Goal: Task Accomplishment & Management: Use online tool/utility

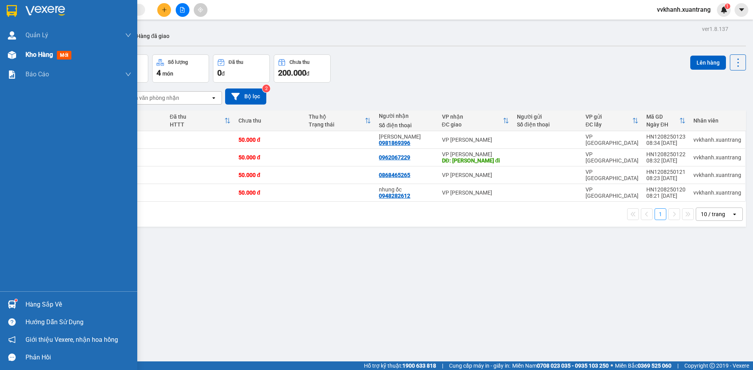
click at [19, 56] on div "Kho hàng mới" at bounding box center [68, 55] width 137 height 20
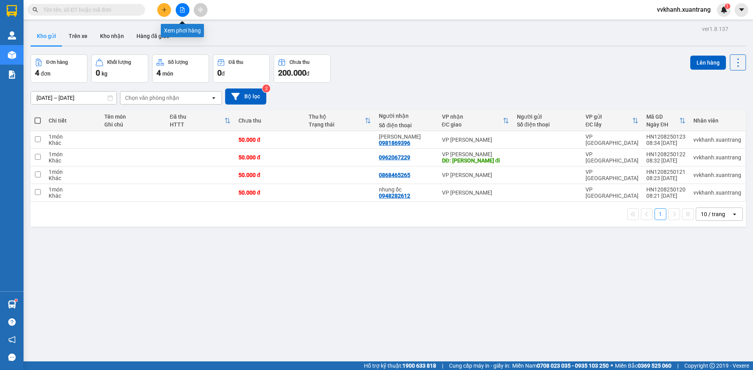
click at [186, 11] on button at bounding box center [183, 10] width 14 height 14
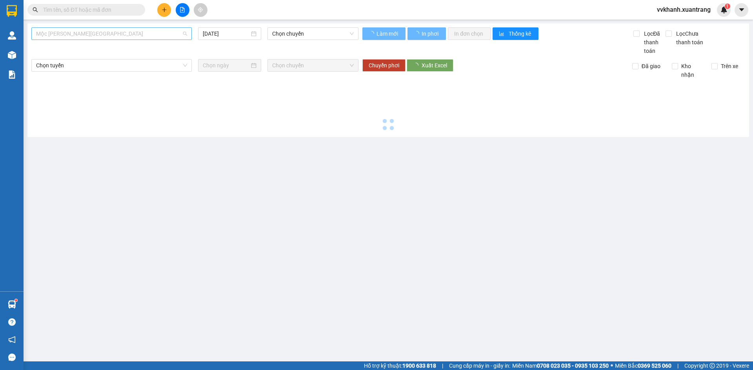
click at [93, 36] on span "Mộc Châu - [GEOGRAPHIC_DATA]" at bounding box center [111, 34] width 151 height 12
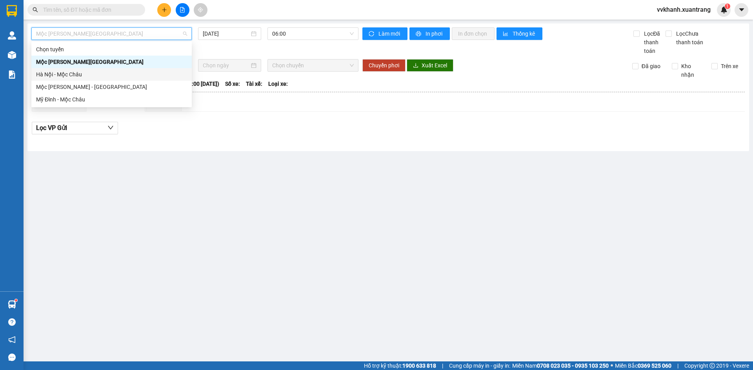
click at [68, 74] on div "Hà Nội - Mộc Châu" at bounding box center [111, 74] width 151 height 9
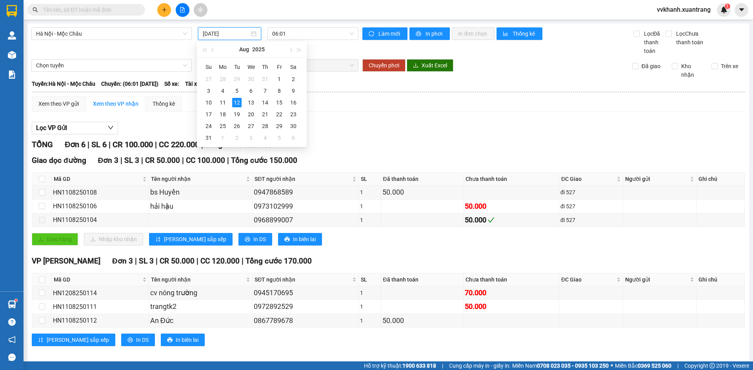
click at [218, 37] on input "12/08/2025" at bounding box center [226, 33] width 47 height 9
click at [212, 100] on div "10" at bounding box center [208, 102] width 9 height 9
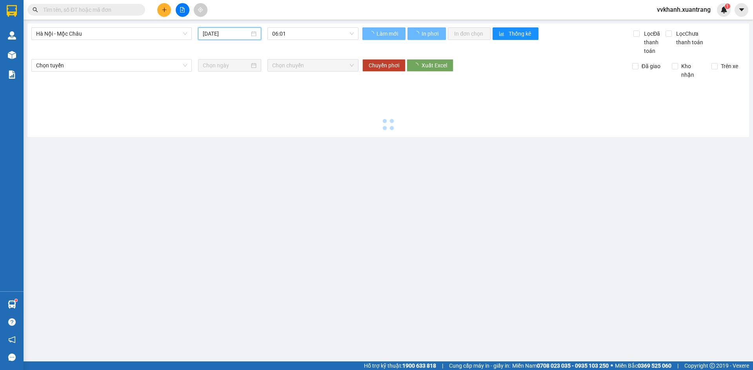
type input "10/08/2025"
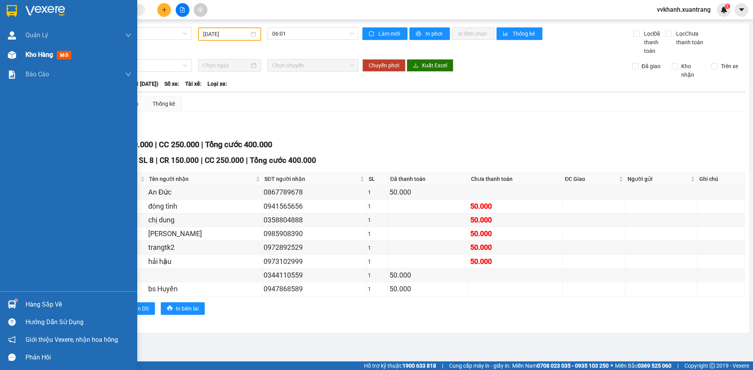
click at [17, 56] on div at bounding box center [12, 55] width 14 height 14
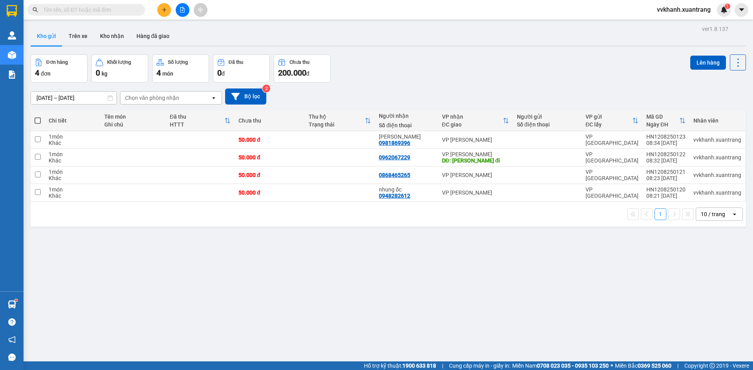
click at [38, 122] on span at bounding box center [37, 121] width 6 height 6
click at [38, 117] on input "checkbox" at bounding box center [38, 117] width 0 height 0
checkbox input "true"
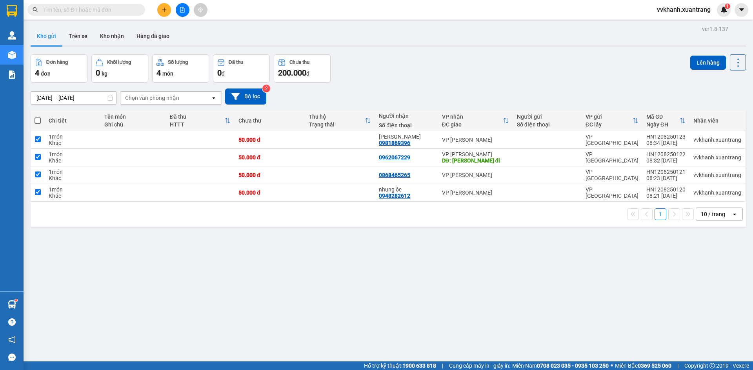
checkbox input "true"
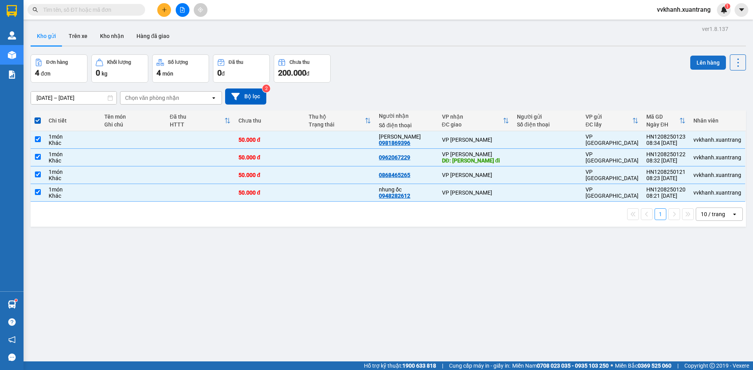
click at [698, 68] on button "Lên hàng" at bounding box center [708, 63] width 36 height 14
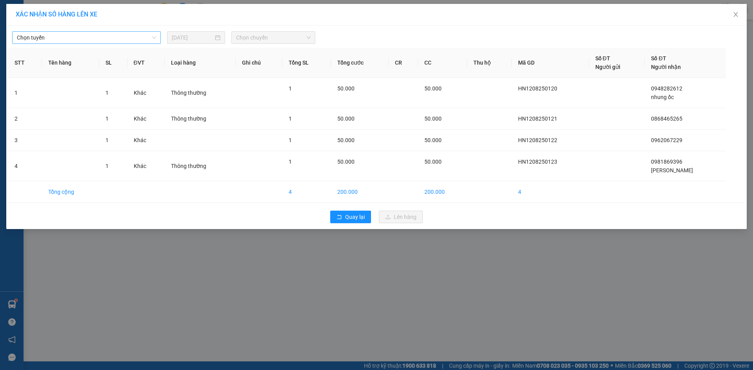
click at [89, 42] on span "Chọn tuyến" at bounding box center [86, 38] width 139 height 12
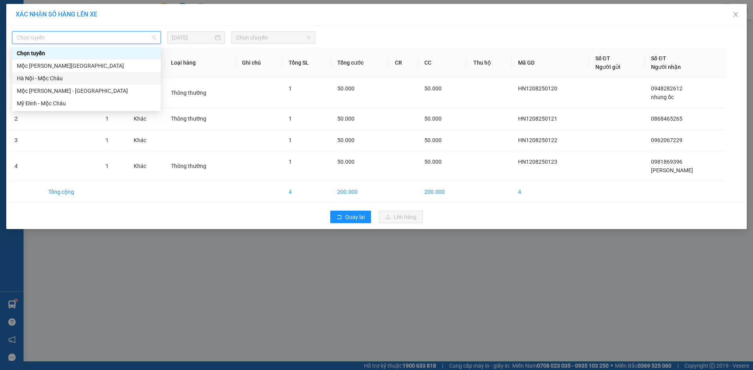
click at [63, 80] on div "Hà Nội - Mộc Châu" at bounding box center [86, 78] width 139 height 9
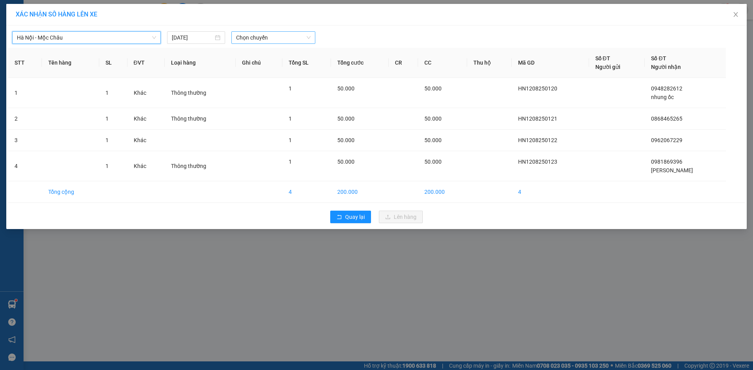
click at [286, 37] on span "Chọn chuyến" at bounding box center [273, 38] width 74 height 12
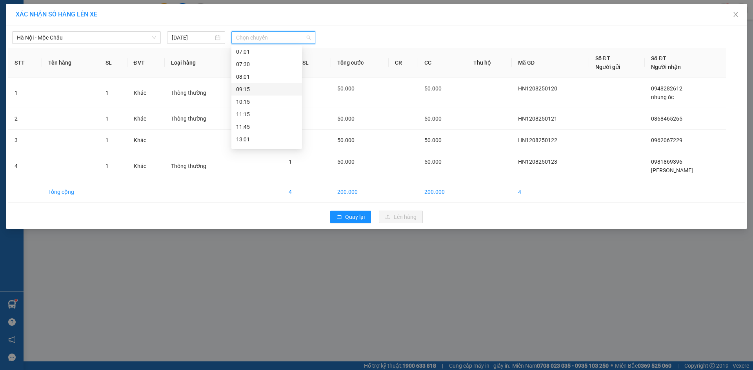
click at [259, 89] on div "09:15" at bounding box center [266, 89] width 61 height 9
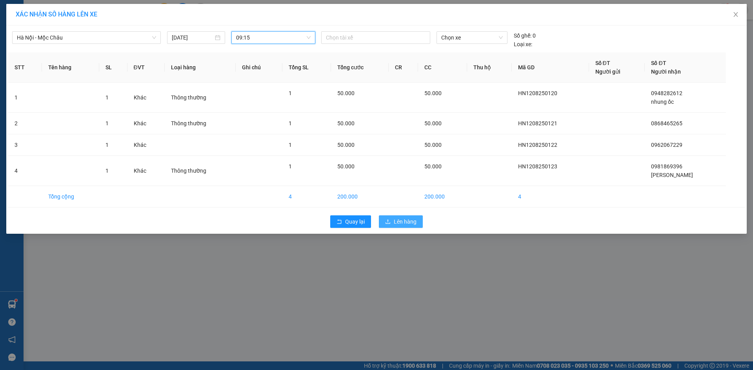
click at [401, 223] on span "Lên hàng" at bounding box center [405, 222] width 23 height 9
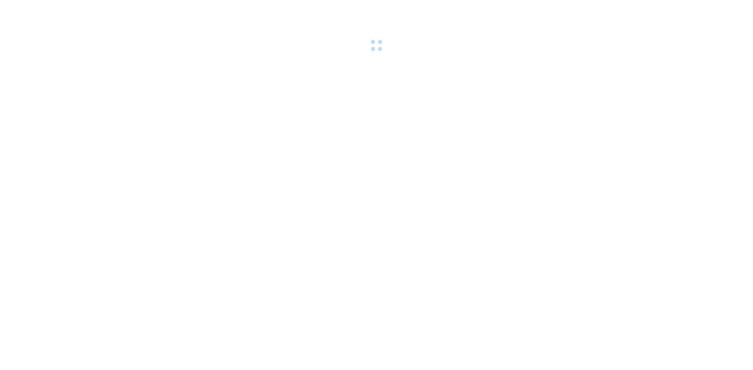
click at [185, 14] on div at bounding box center [376, 27] width 753 height 54
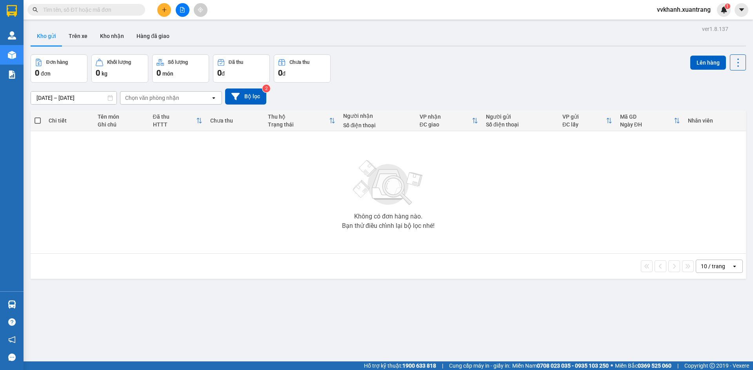
click at [181, 13] on button at bounding box center [183, 10] width 14 height 14
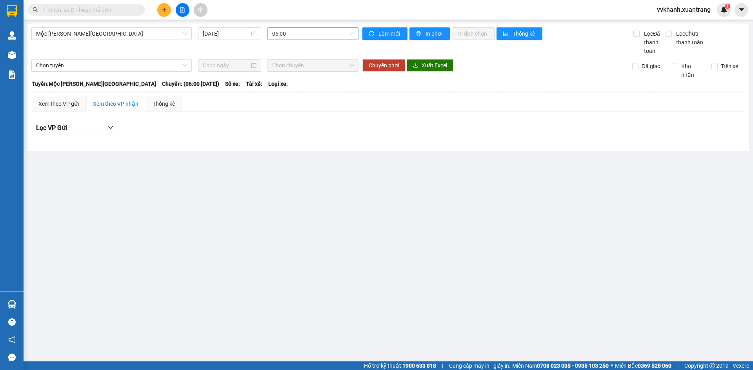
click at [320, 29] on span "06:00" at bounding box center [313, 34] width 82 height 12
click at [302, 74] on div "07:00" at bounding box center [302, 74] width 61 height 9
click at [287, 28] on span "07:00" at bounding box center [313, 34] width 82 height 12
click at [290, 59] on div "06:00" at bounding box center [302, 62] width 61 height 9
click at [288, 36] on span "06:00" at bounding box center [313, 34] width 82 height 12
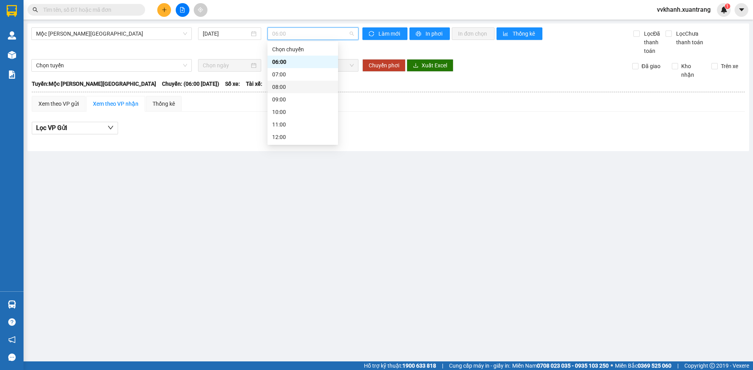
click at [285, 86] on div "08:00" at bounding box center [302, 87] width 61 height 9
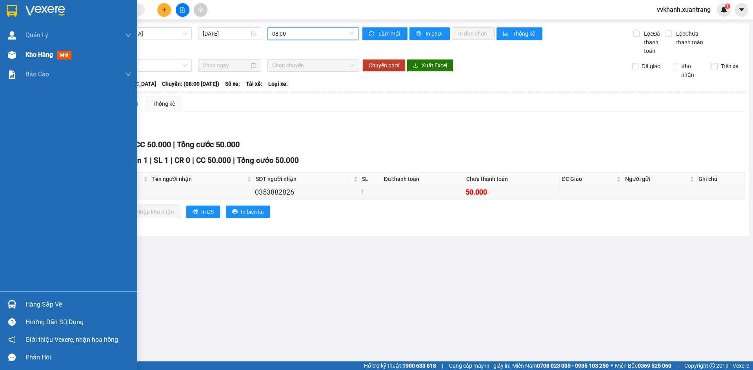
click at [18, 59] on div at bounding box center [12, 55] width 14 height 14
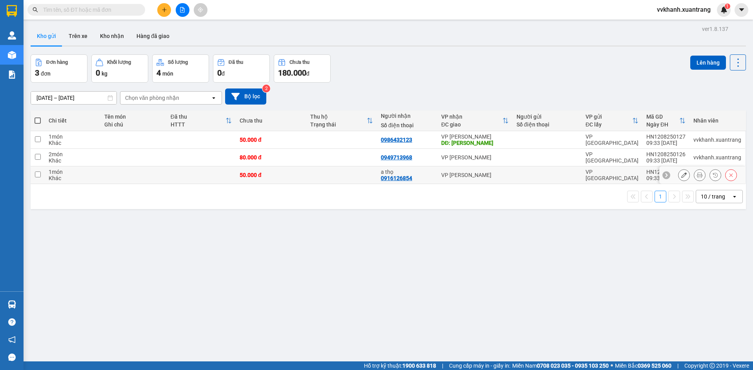
click at [697, 174] on icon at bounding box center [699, 174] width 5 height 5
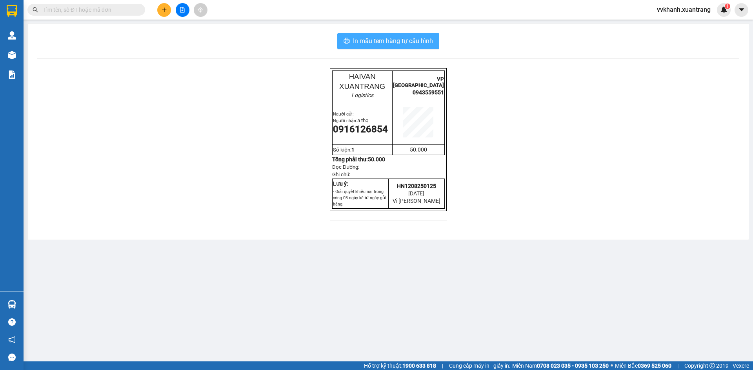
click at [420, 42] on span "In mẫu tem hàng tự cấu hình" at bounding box center [393, 41] width 80 height 10
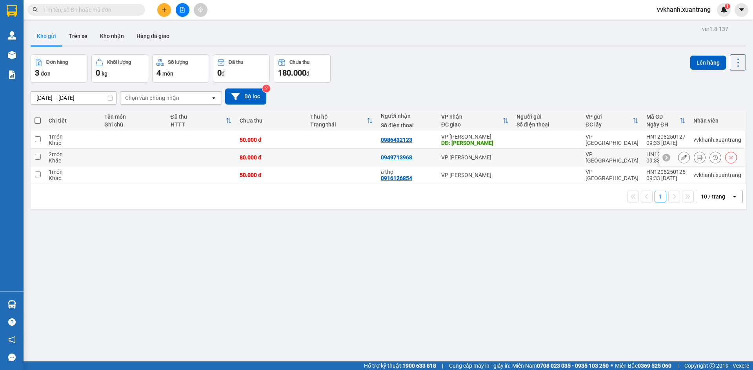
click at [697, 157] on icon at bounding box center [699, 157] width 5 height 5
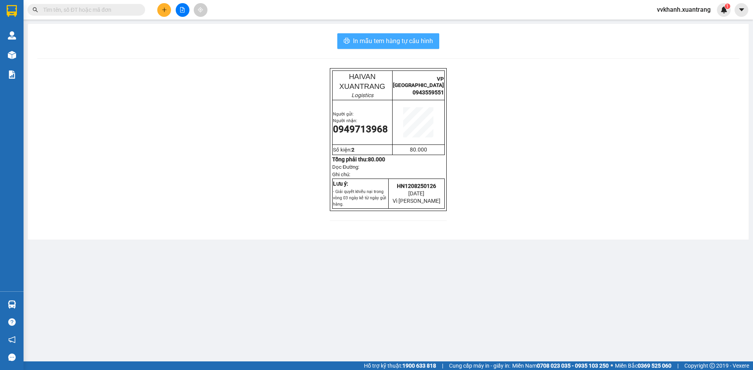
click at [422, 42] on span "In mẫu tem hàng tự cấu hình" at bounding box center [393, 41] width 80 height 10
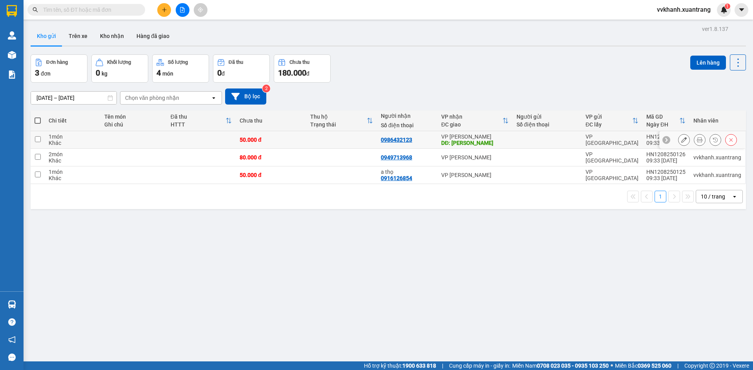
click at [697, 142] on icon at bounding box center [699, 139] width 5 height 5
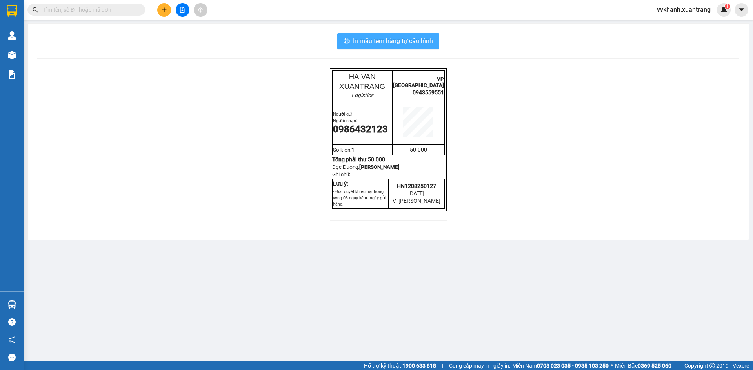
click at [423, 42] on span "In mẫu tem hàng tự cấu hình" at bounding box center [393, 41] width 80 height 10
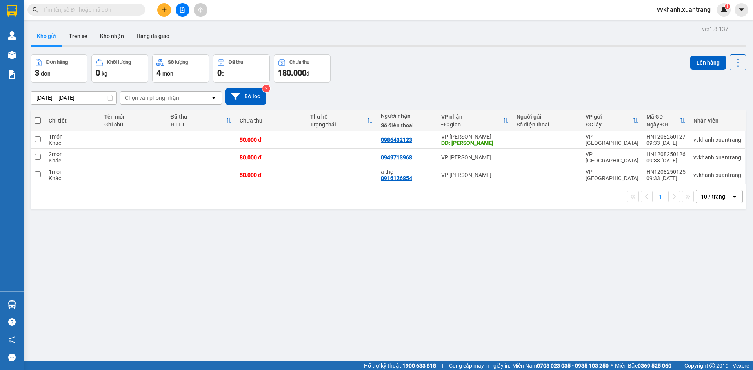
click at [212, 258] on div "ver 1.8.137 Kho gửi Trên xe Kho nhận Hàng đã giao Đơn hàng 3 đơn Khối lượng 0 k…" at bounding box center [387, 209] width 721 height 370
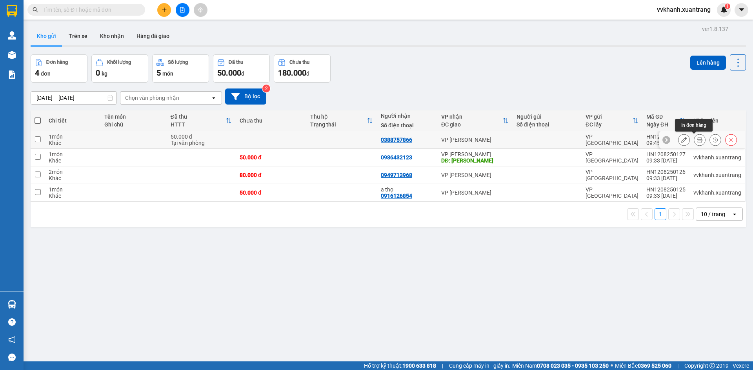
click at [693, 134] on div at bounding box center [699, 140] width 12 height 12
click at [697, 138] on icon at bounding box center [699, 139] width 5 height 5
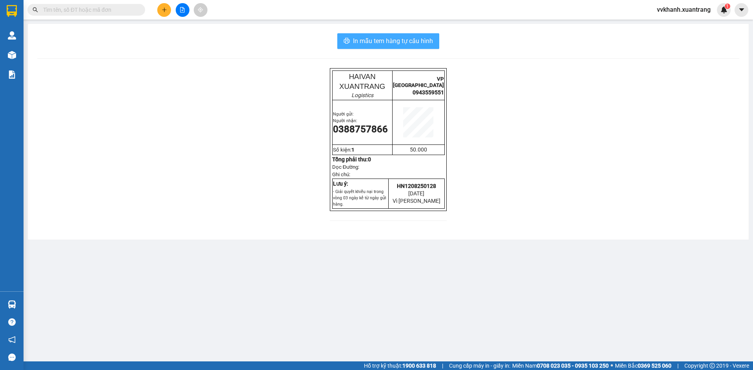
click at [421, 45] on span "In mẫu tem hàng tự cấu hình" at bounding box center [393, 41] width 80 height 10
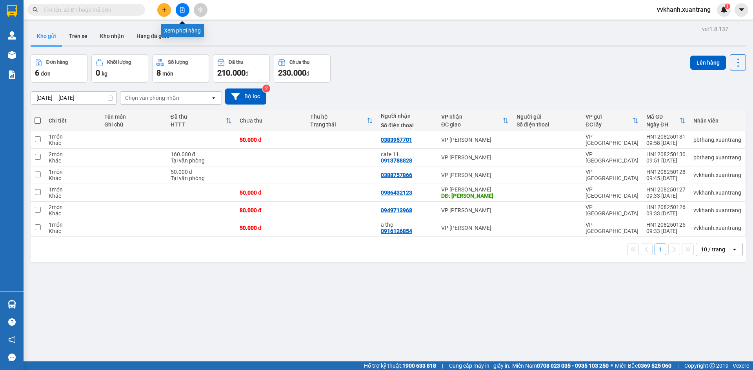
click at [182, 11] on icon "file-add" at bounding box center [182, 9] width 5 height 5
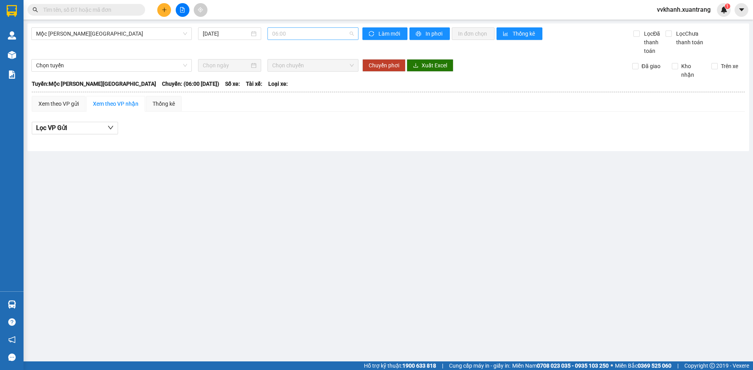
click at [283, 36] on span "06:00" at bounding box center [313, 34] width 82 height 12
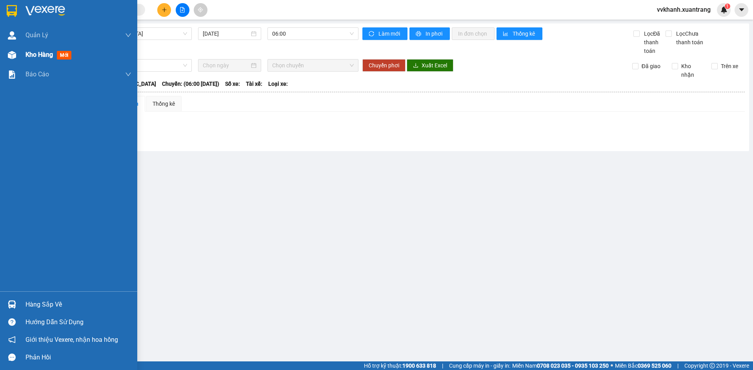
click at [23, 60] on div "Kho hàng mới" at bounding box center [68, 55] width 137 height 20
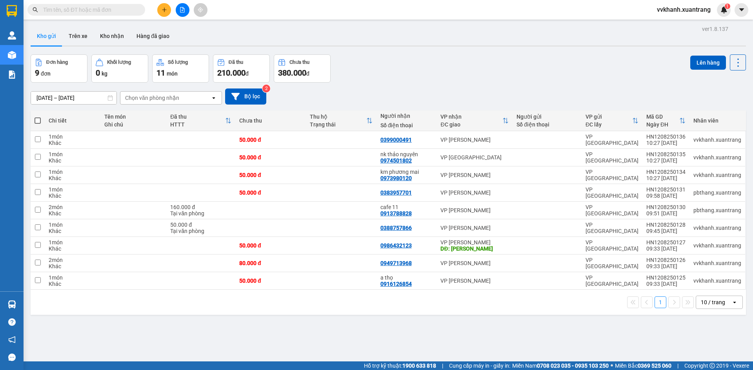
click at [38, 117] on label at bounding box center [37, 121] width 6 height 8
click at [38, 117] on input "checkbox" at bounding box center [38, 117] width 0 height 0
checkbox input "true"
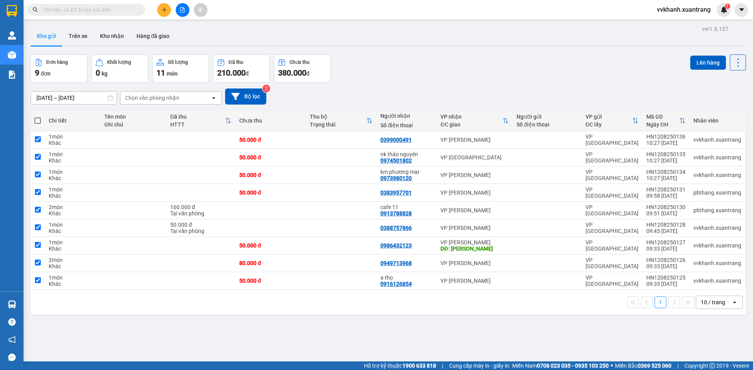
checkbox input "true"
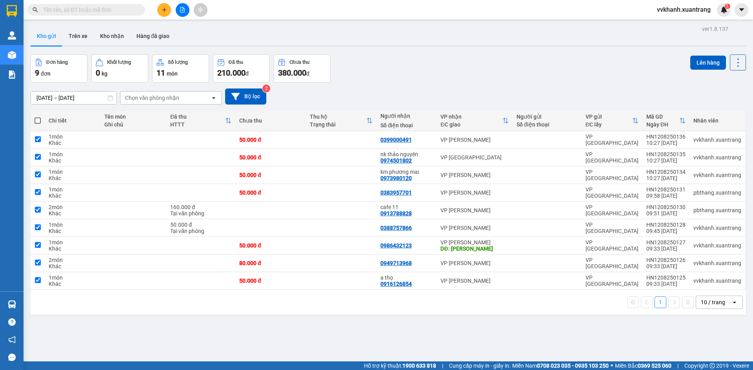
checkbox input "true"
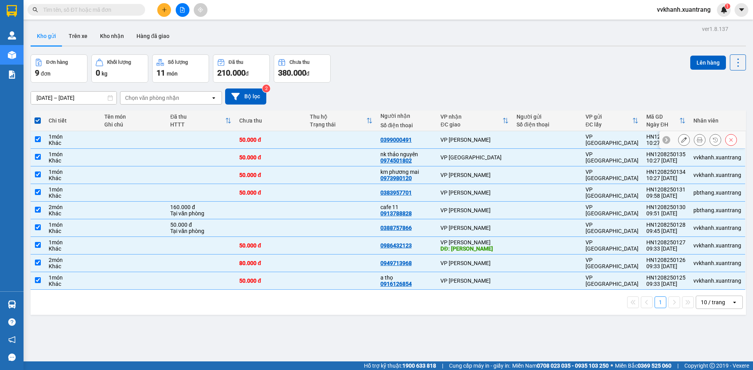
click at [40, 139] on input "checkbox" at bounding box center [38, 139] width 6 height 6
checkbox input "false"
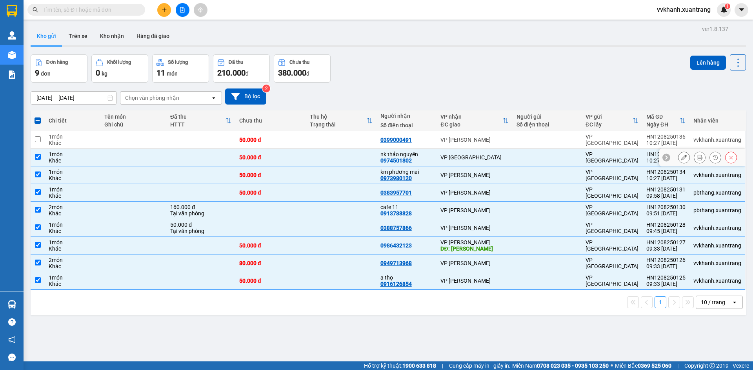
click at [38, 153] on td at bounding box center [38, 158] width 14 height 18
checkbox input "false"
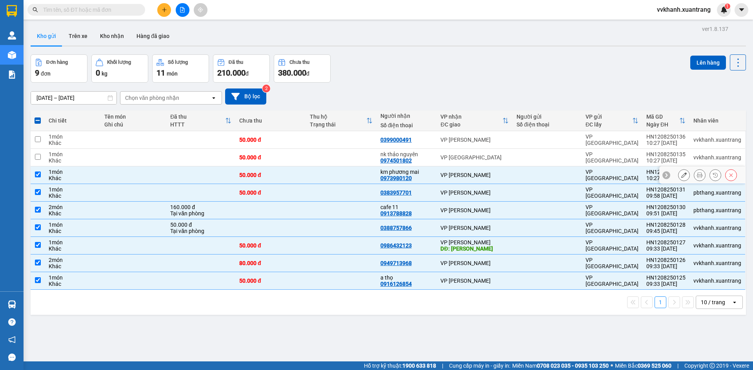
click at [39, 174] on input "checkbox" at bounding box center [38, 175] width 6 height 6
checkbox input "false"
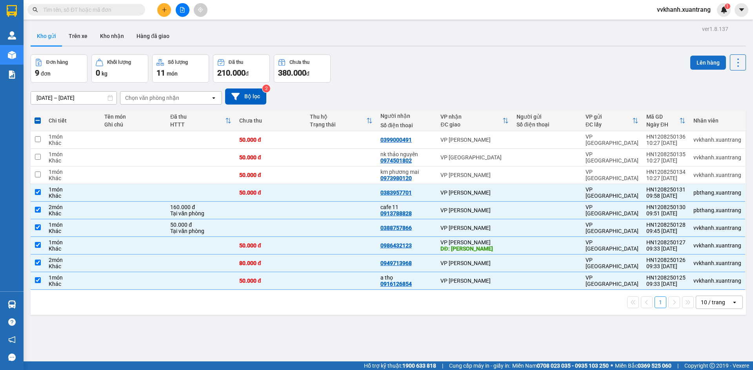
click at [697, 58] on button "Lên hàng" at bounding box center [708, 63] width 36 height 14
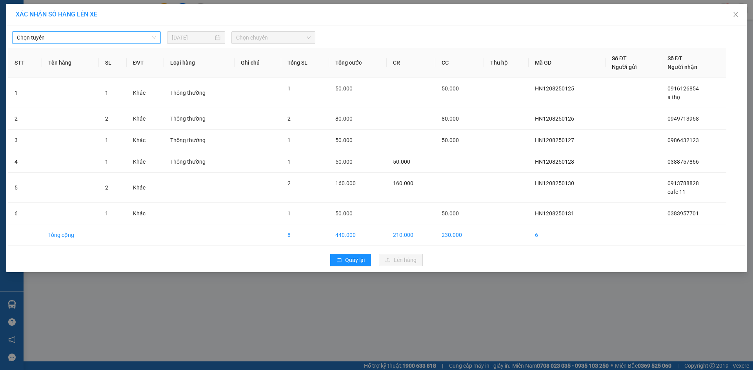
click at [136, 38] on span "Chọn tuyến" at bounding box center [86, 38] width 139 height 12
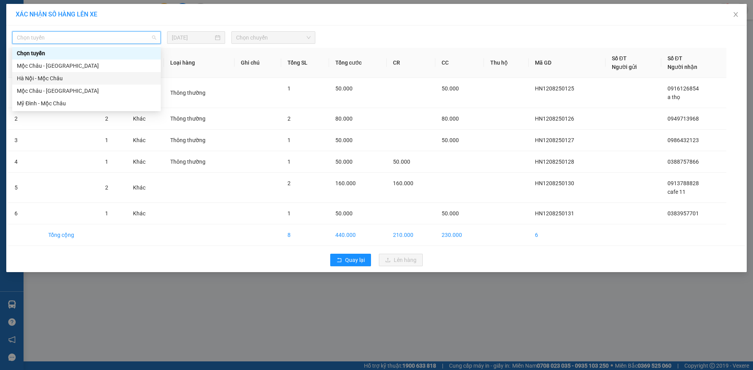
click at [74, 75] on div "Hà Nội - Mộc Châu" at bounding box center [86, 78] width 139 height 9
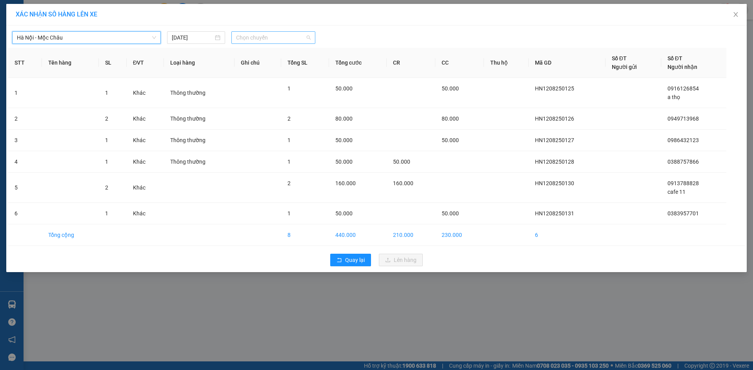
click at [242, 34] on span "Chọn chuyến" at bounding box center [273, 38] width 74 height 12
click at [258, 63] on div "10:15" at bounding box center [266, 62] width 61 height 9
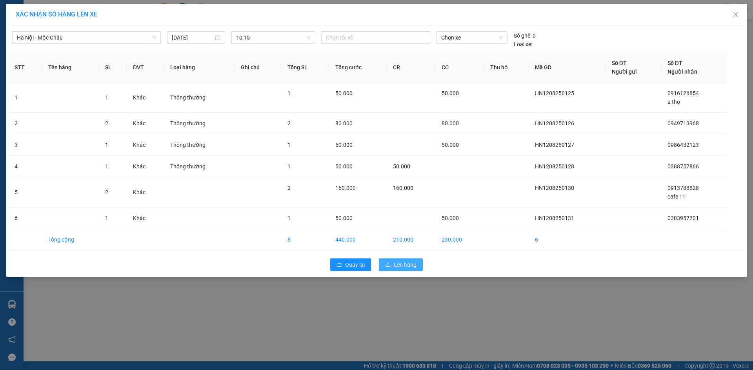
click at [419, 261] on button "Lên hàng" at bounding box center [401, 265] width 44 height 13
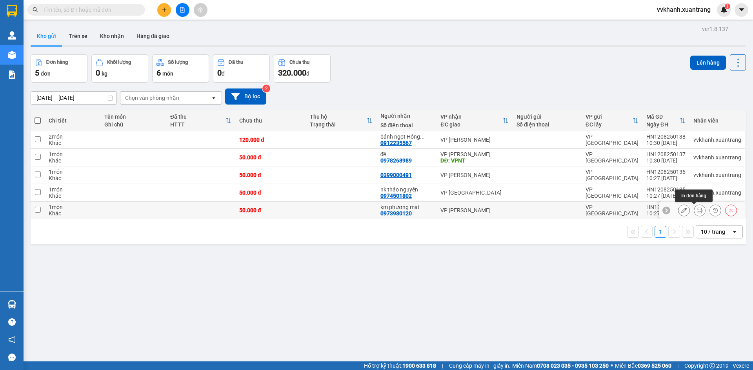
click at [697, 212] on icon at bounding box center [699, 210] width 5 height 5
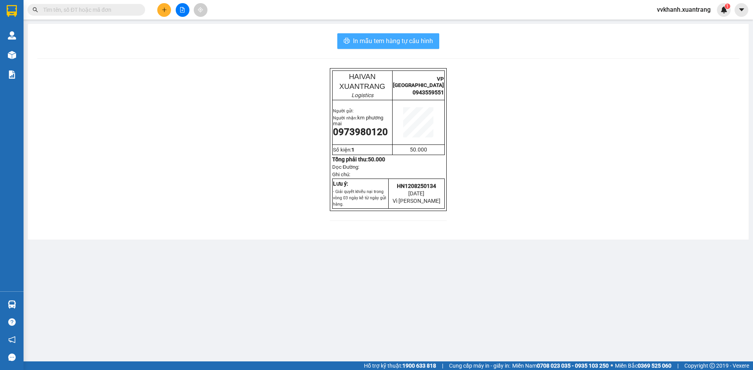
click at [427, 45] on span "In mẫu tem hàng tự cấu hình" at bounding box center [393, 41] width 80 height 10
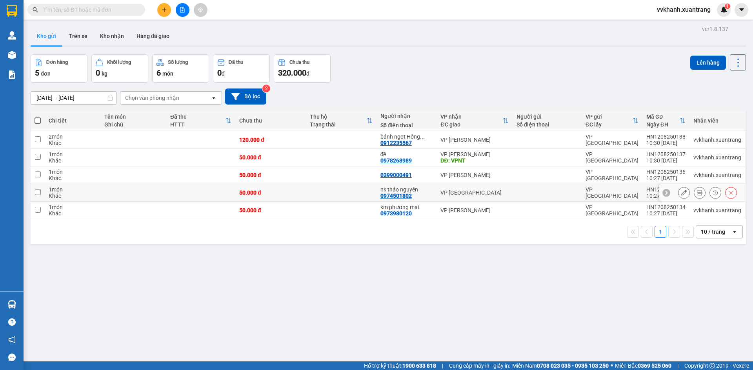
click at [697, 195] on icon at bounding box center [699, 192] width 5 height 5
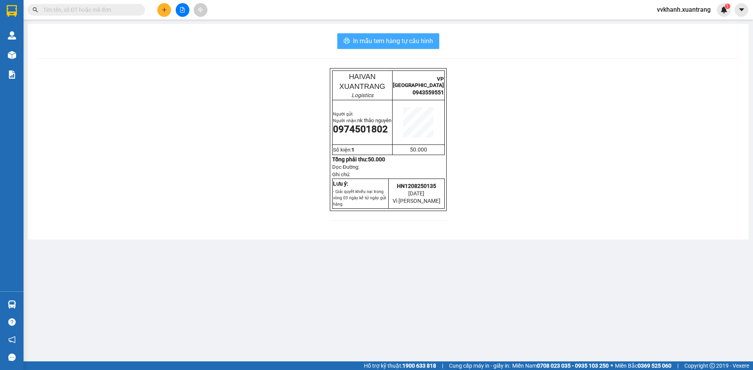
click at [422, 46] on span "In mẫu tem hàng tự cấu hình" at bounding box center [393, 41] width 80 height 10
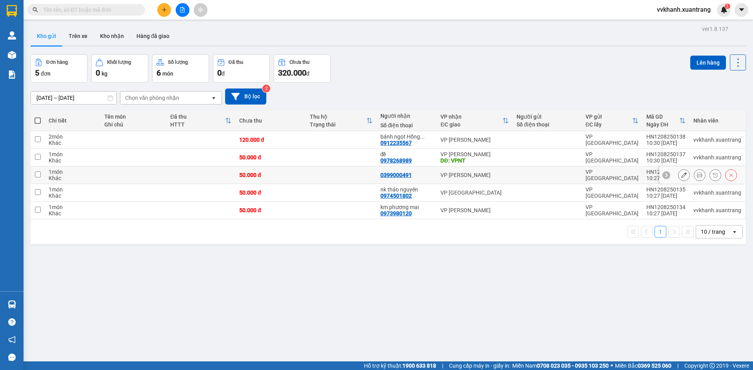
click at [697, 174] on icon at bounding box center [699, 174] width 5 height 5
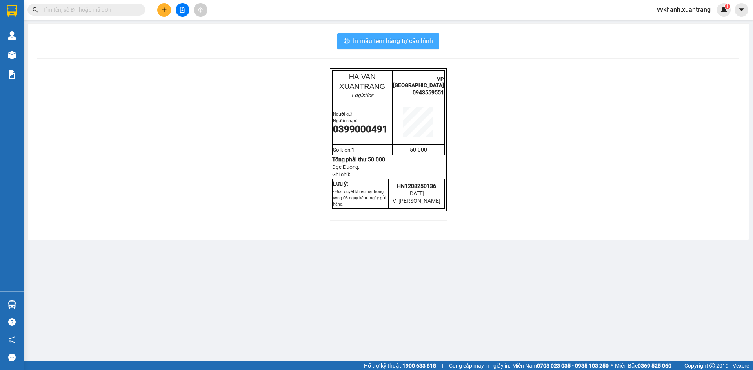
click at [430, 36] on button "In mẫu tem hàng tự cấu hình" at bounding box center [388, 41] width 102 height 16
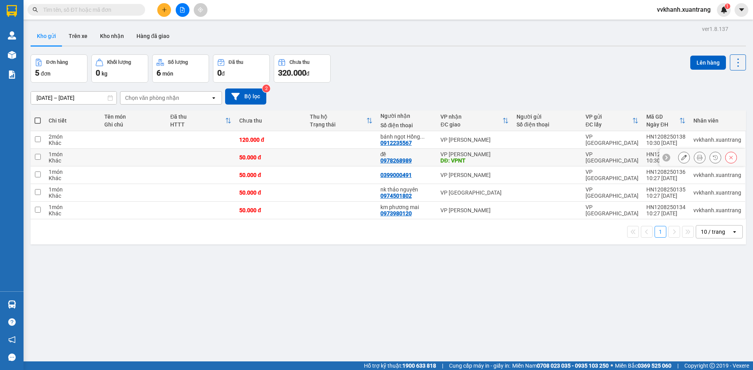
click at [697, 156] on icon at bounding box center [699, 157] width 5 height 5
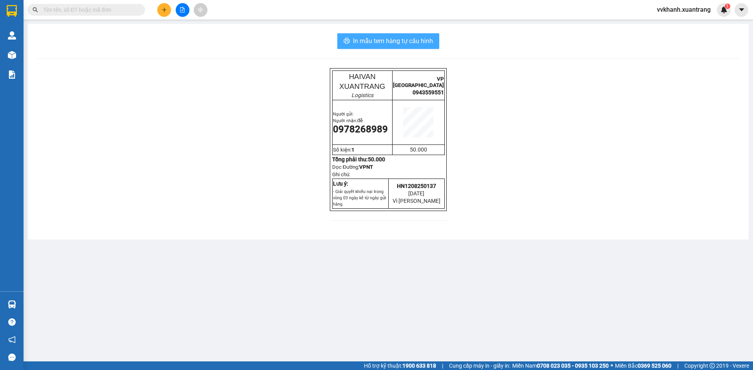
click at [433, 37] on button "In mẫu tem hàng tự cấu hình" at bounding box center [388, 41] width 102 height 16
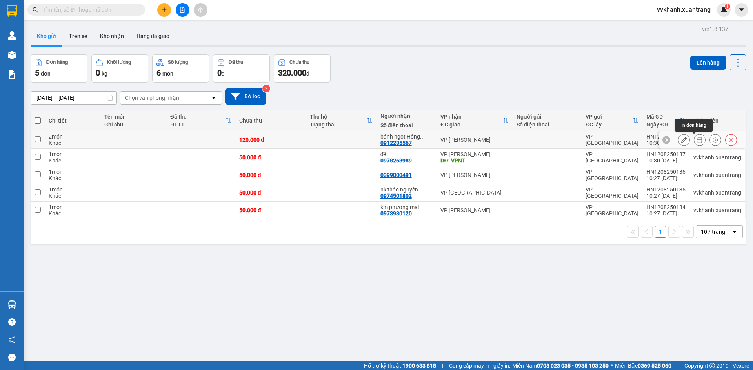
click at [694, 139] on button at bounding box center [699, 140] width 11 height 14
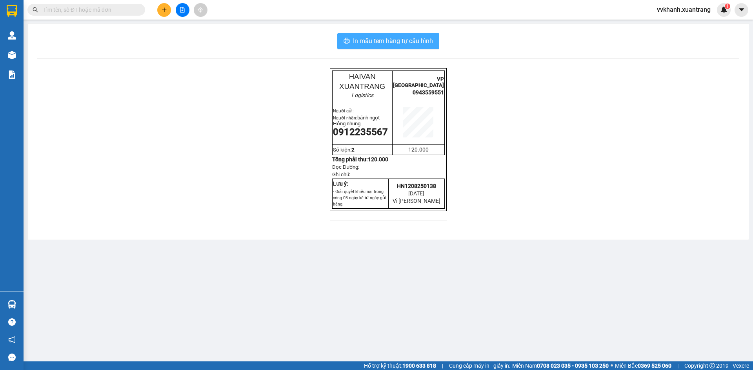
click at [425, 41] on span "In mẫu tem hàng tự cấu hình" at bounding box center [393, 41] width 80 height 10
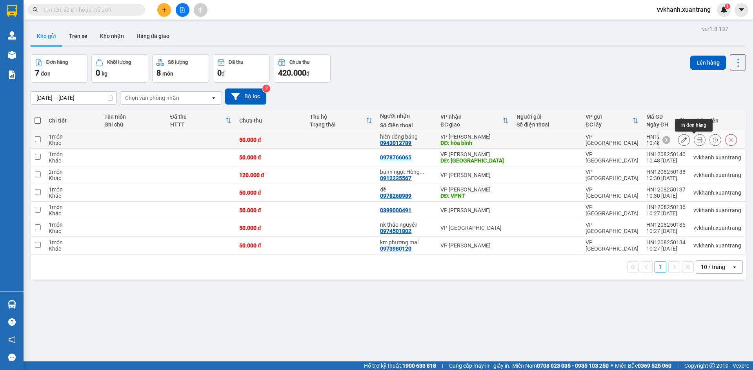
click at [694, 136] on button at bounding box center [699, 140] width 11 height 14
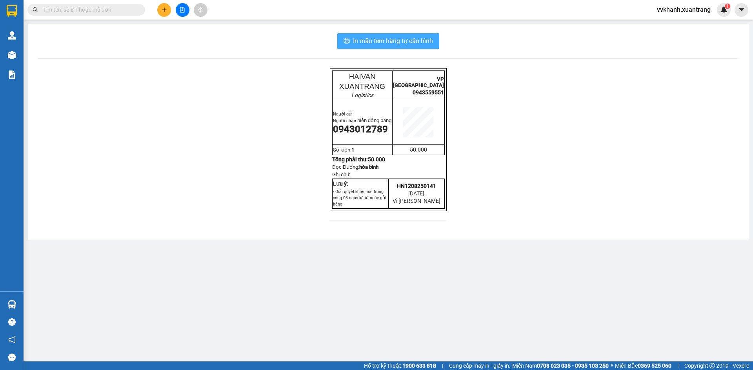
click at [427, 37] on span "In mẫu tem hàng tự cấu hình" at bounding box center [393, 41] width 80 height 10
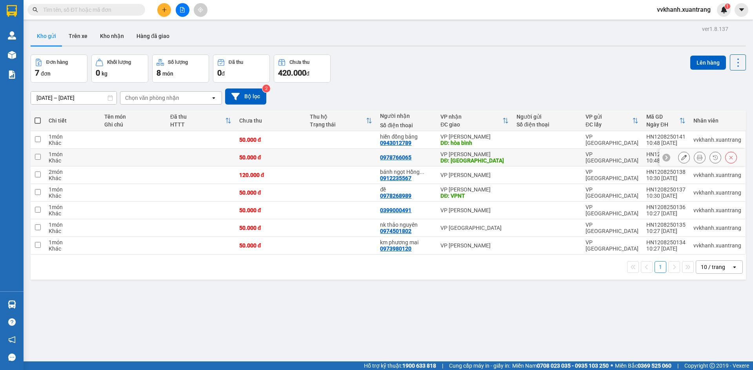
click at [700, 158] on div at bounding box center [707, 158] width 59 height 12
click at [698, 156] on button at bounding box center [699, 158] width 11 height 14
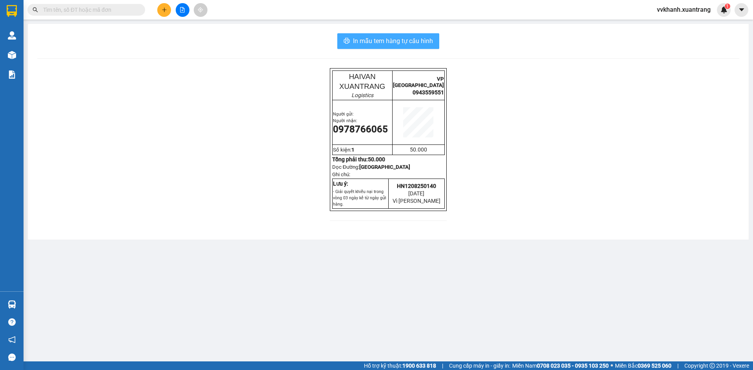
click at [410, 42] on span "In mẫu tem hàng tự cấu hình" at bounding box center [393, 41] width 80 height 10
